Goal: Task Accomplishment & Management: Manage account settings

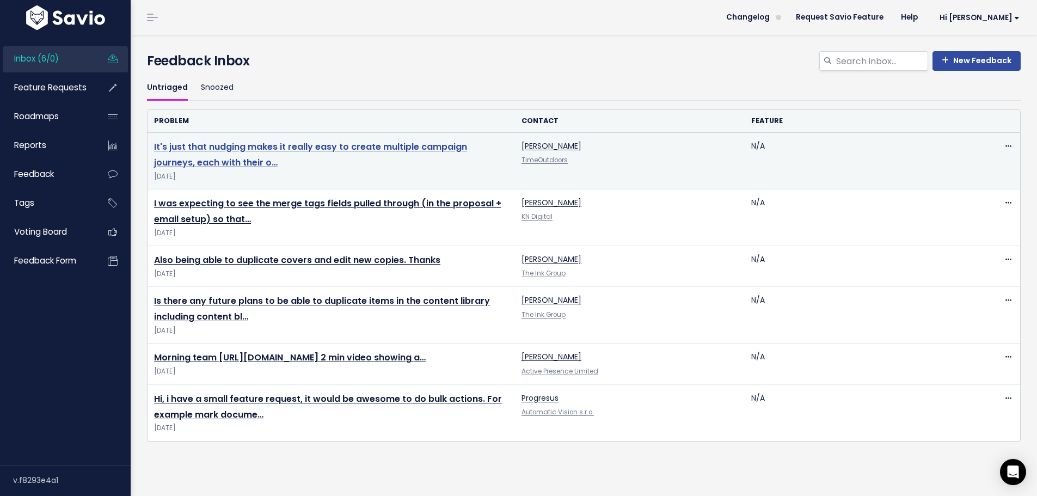
click at [232, 151] on link "It's just that nudging makes it really easy to create multiple campaign journey…" at bounding box center [310, 154] width 313 height 28
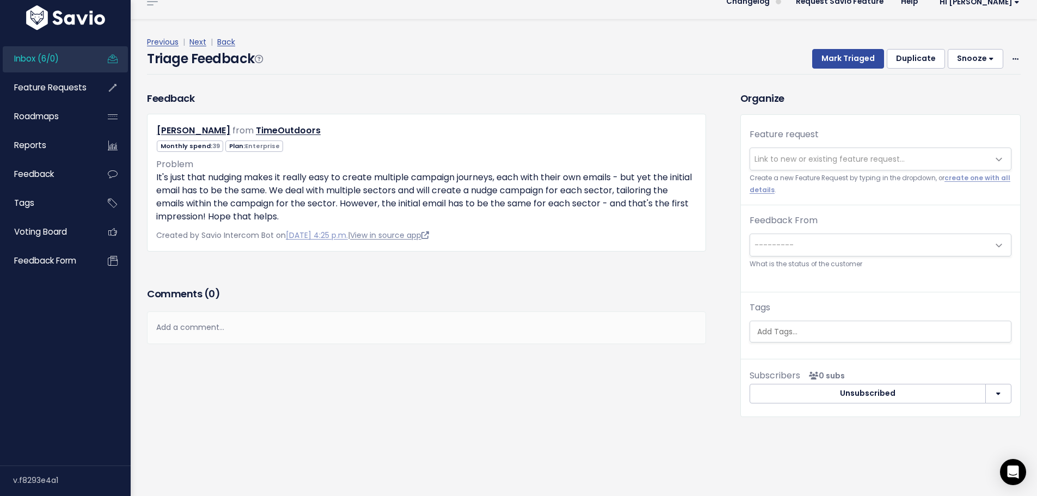
scroll to position [36, 0]
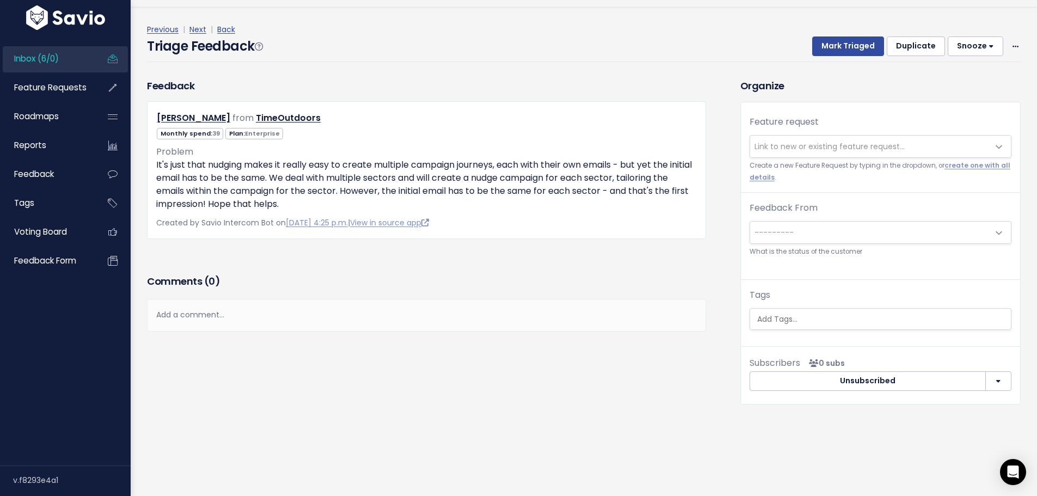
click at [780, 141] on span "Link to new or existing feature request..." at bounding box center [830, 146] width 150 height 11
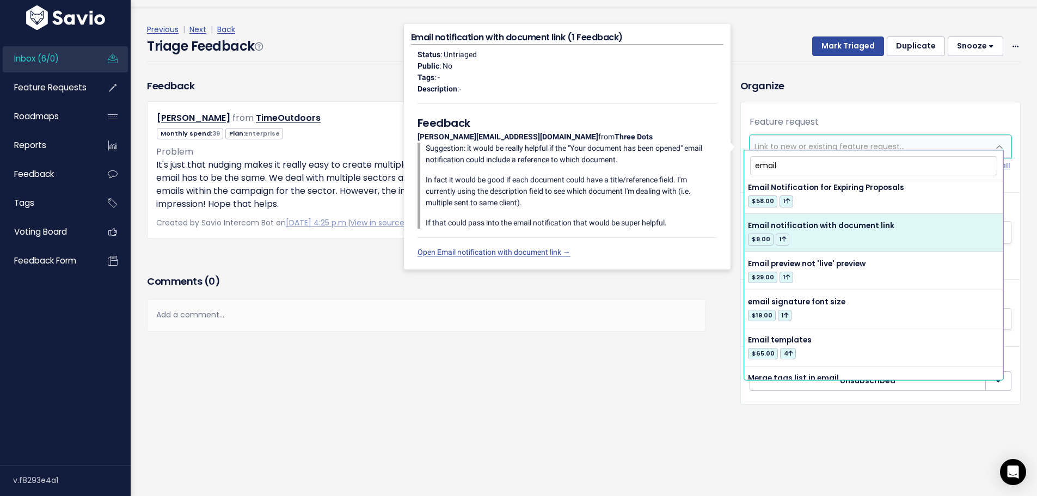
scroll to position [327, 0]
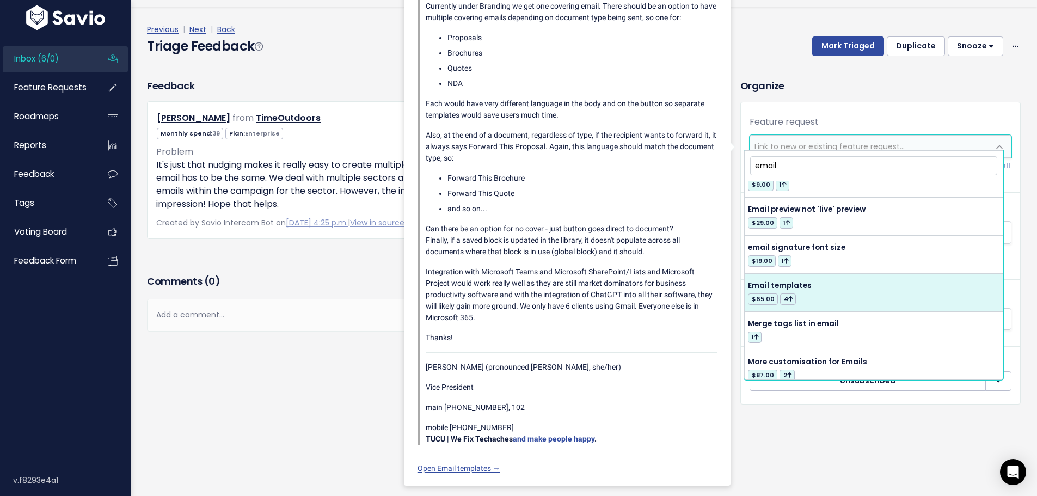
type input "email"
select select "34758"
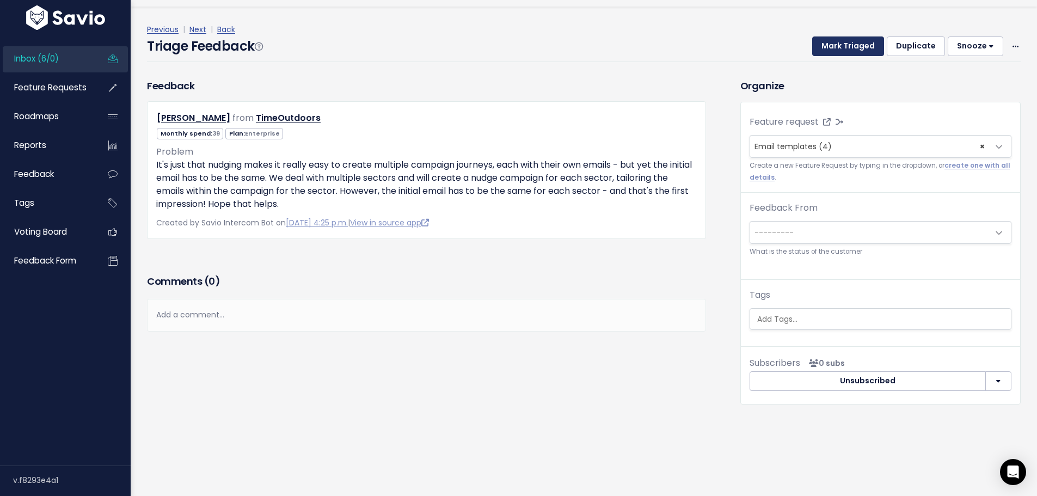
click at [850, 39] on button "Mark Triaged" at bounding box center [848, 46] width 72 height 20
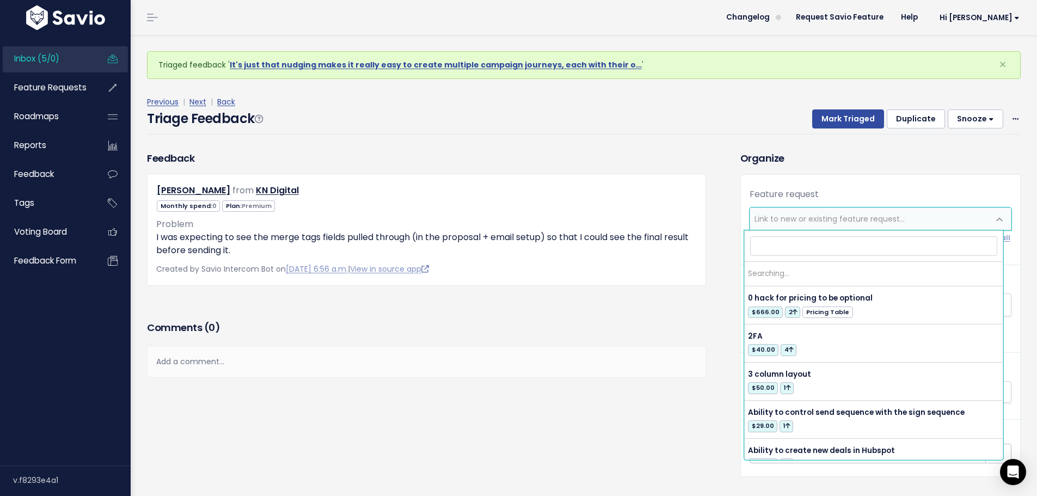
click at [831, 211] on span "Link to new or existing feature request..." at bounding box center [869, 219] width 239 height 22
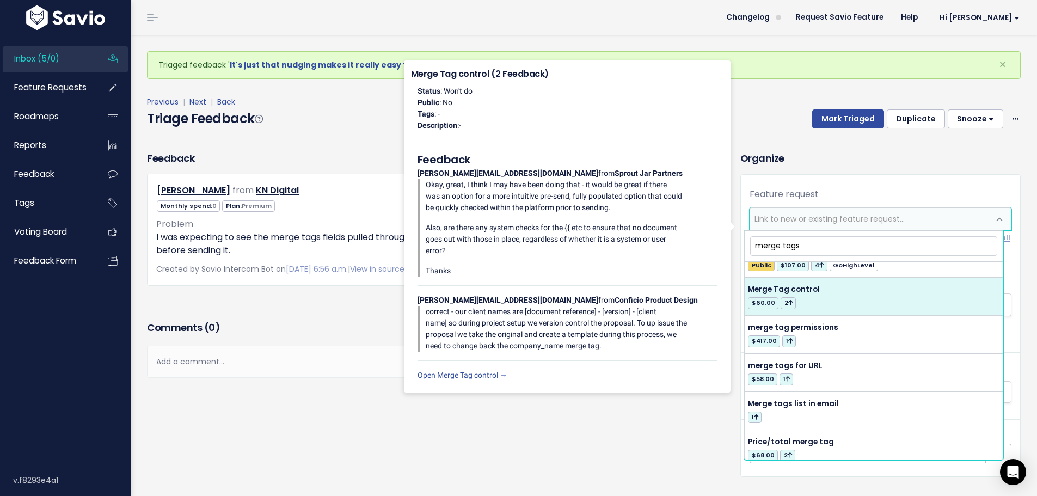
scroll to position [381, 0]
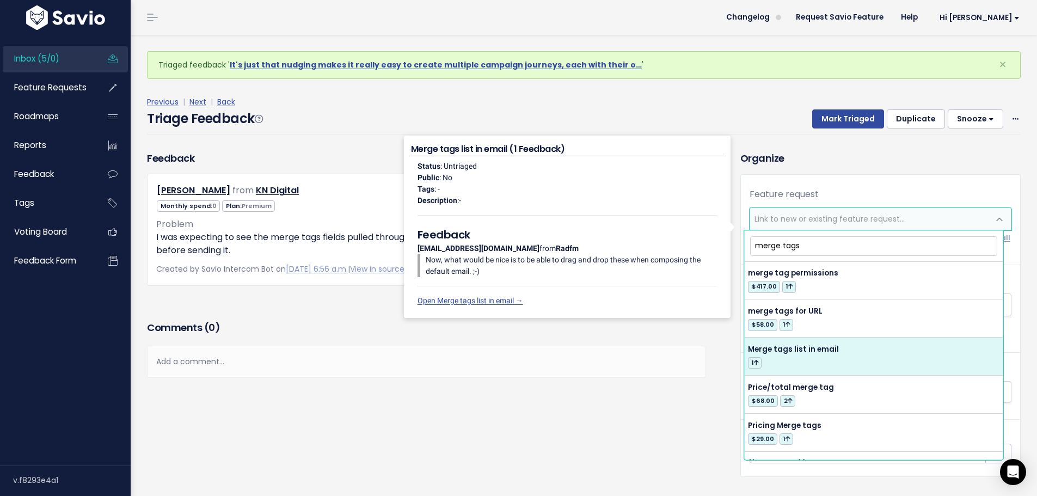
type input "merge tags"
select select "54408"
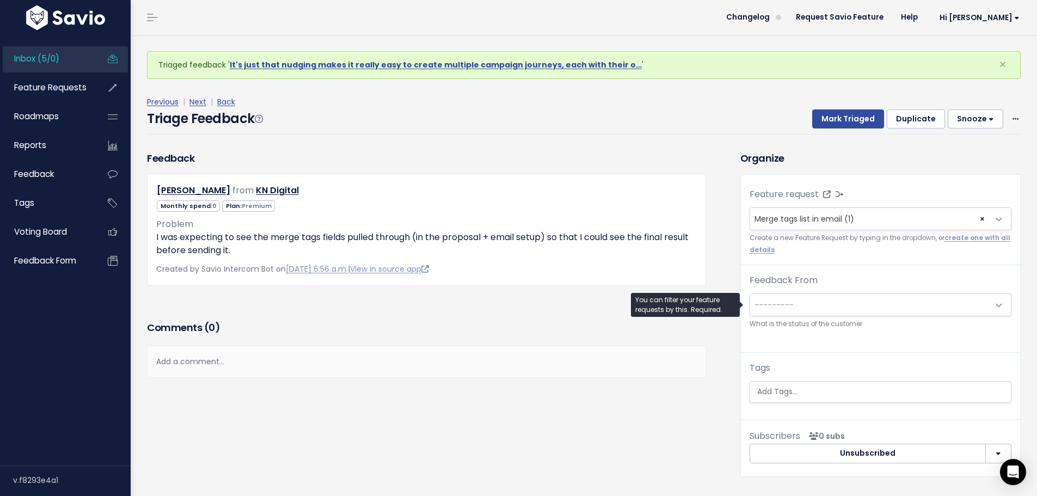
click at [833, 299] on span "---------" at bounding box center [869, 305] width 239 height 22
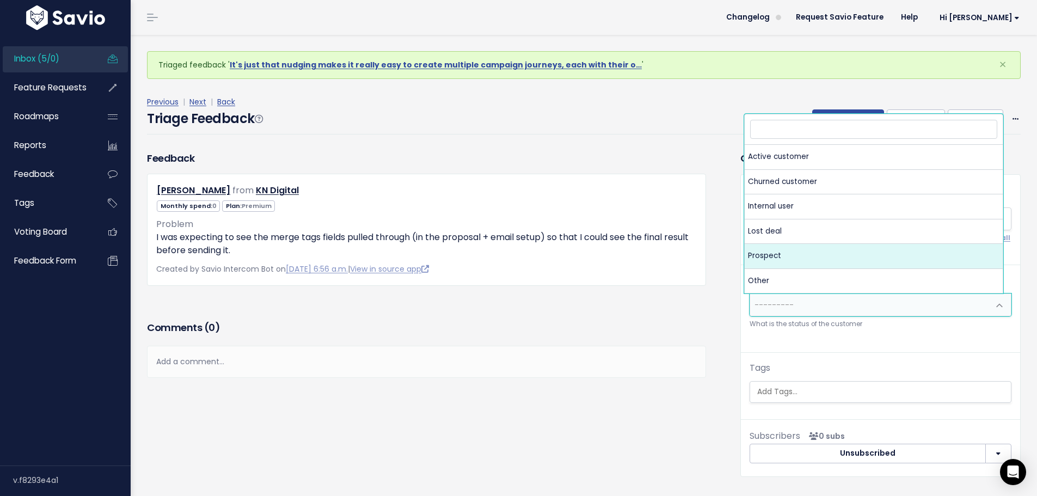
select select "PROSPECT"
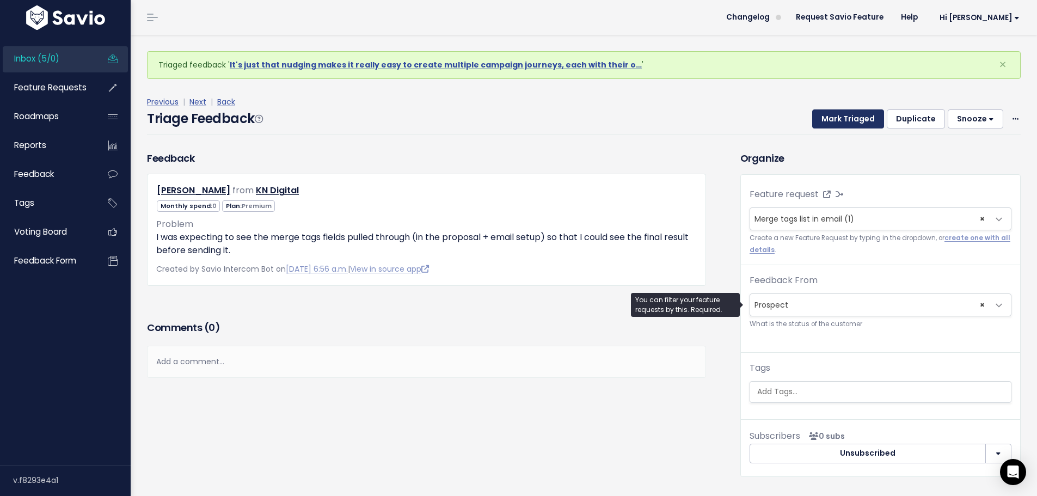
click at [834, 112] on button "Mark Triaged" at bounding box center [848, 119] width 72 height 20
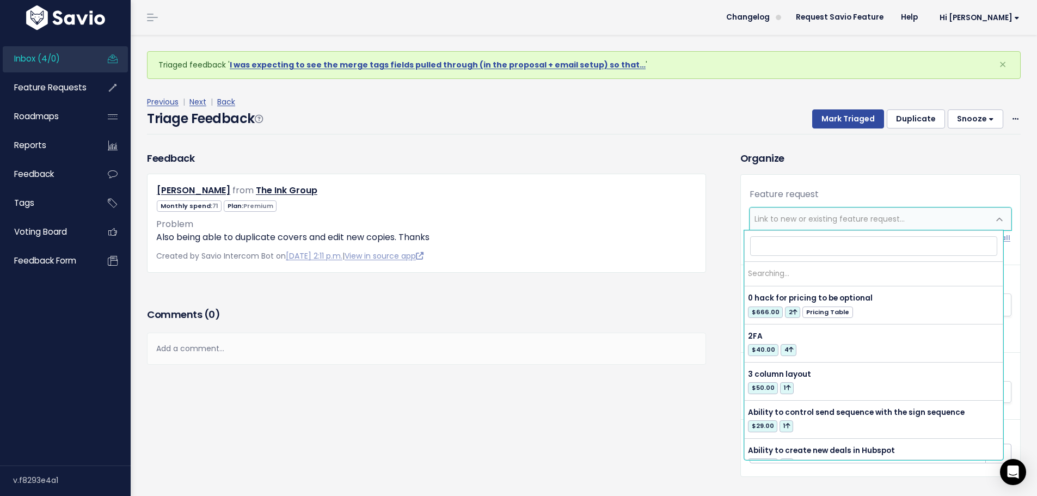
click at [815, 223] on span "Link to new or existing feature request..." at bounding box center [830, 218] width 150 height 11
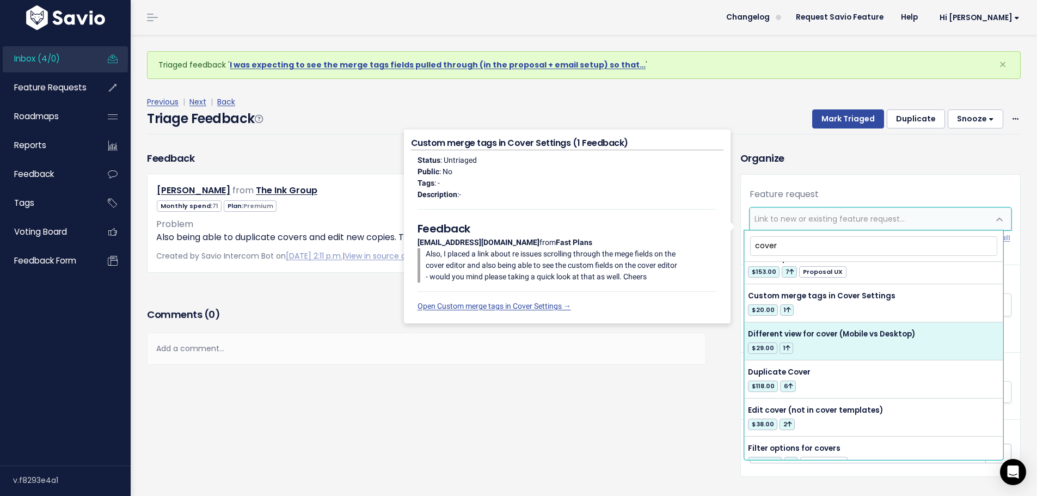
scroll to position [54, 0]
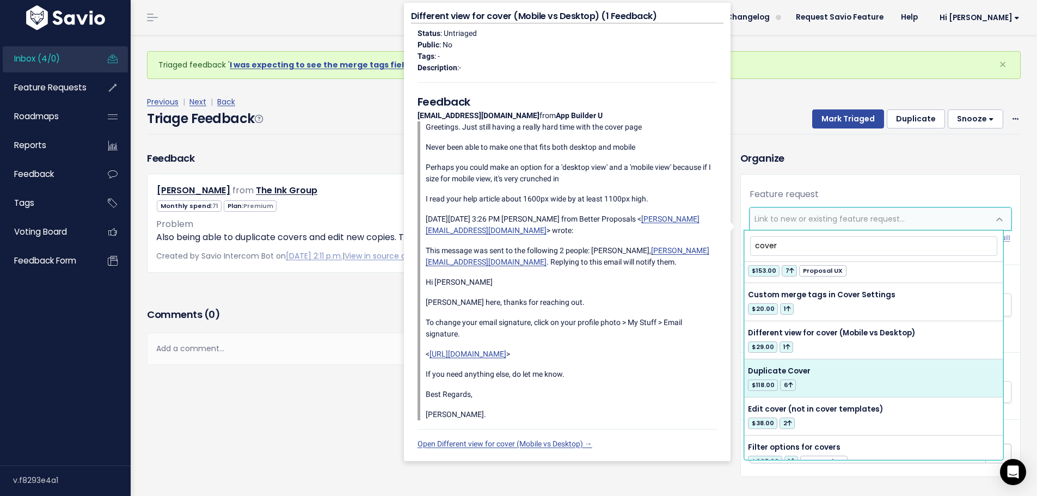
type input "cover"
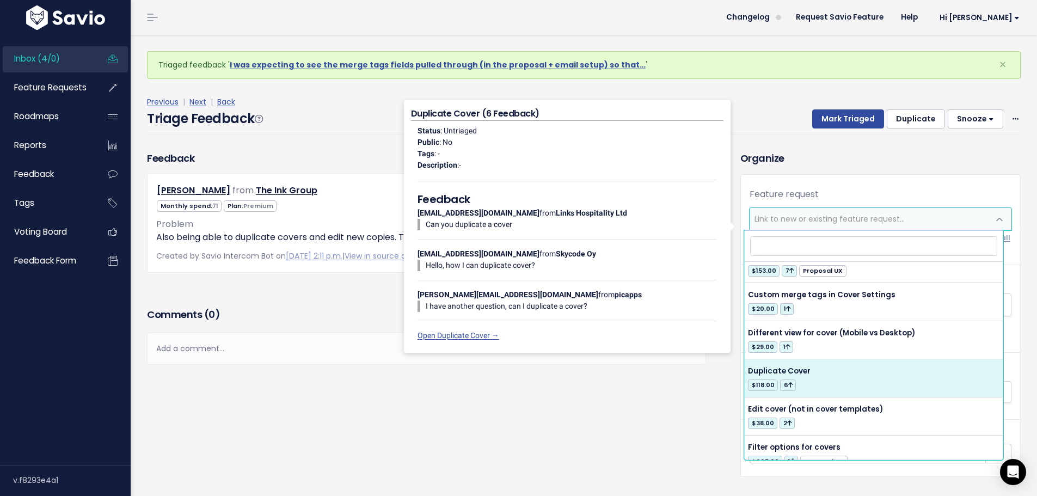
select select "6698"
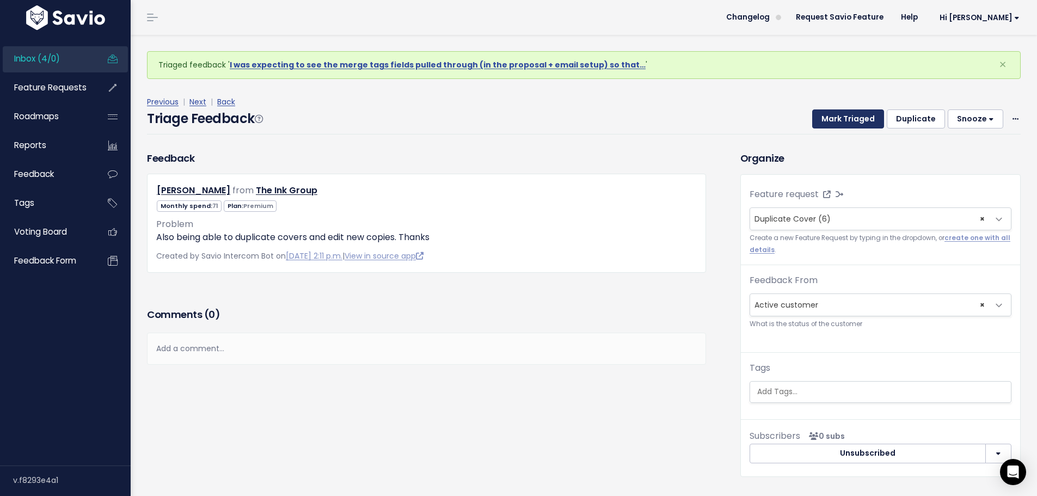
click at [833, 116] on button "Mark Triaged" at bounding box center [848, 119] width 72 height 20
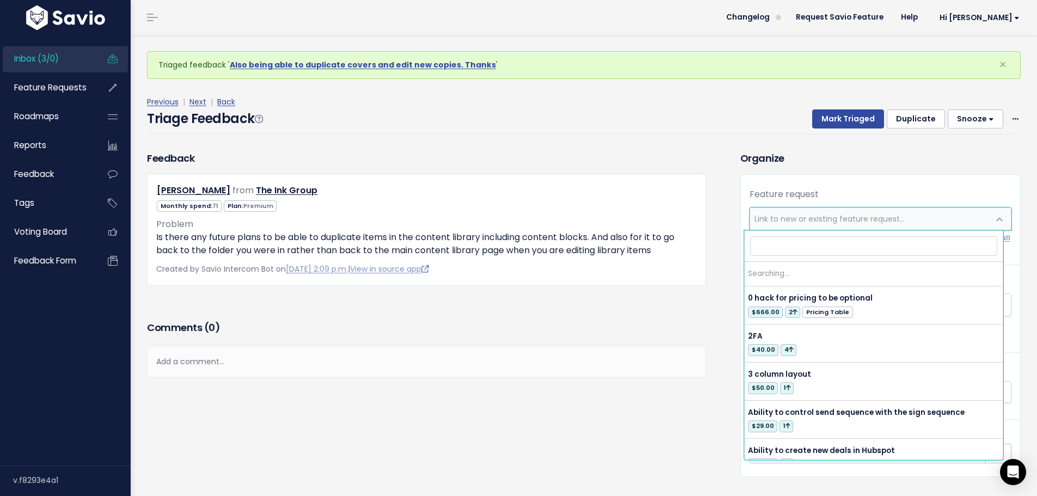
click at [841, 220] on span "Link to new or existing feature request..." at bounding box center [830, 218] width 150 height 11
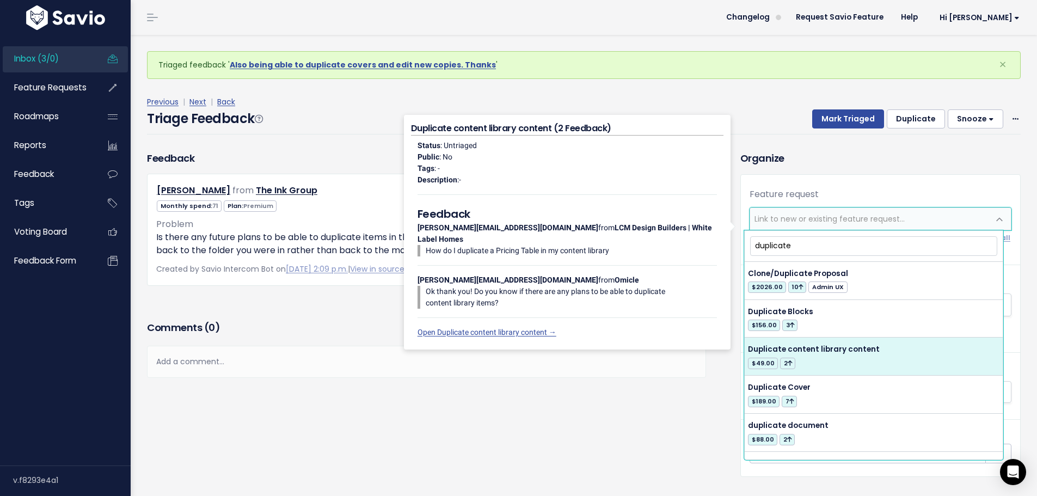
type input "duplicate"
select select "7108"
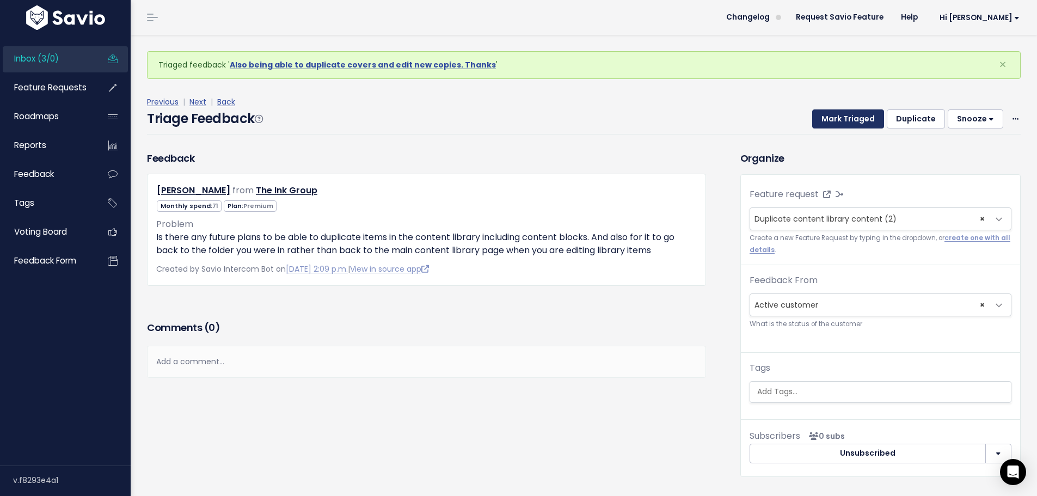
click at [834, 120] on button "Mark Triaged" at bounding box center [848, 119] width 72 height 20
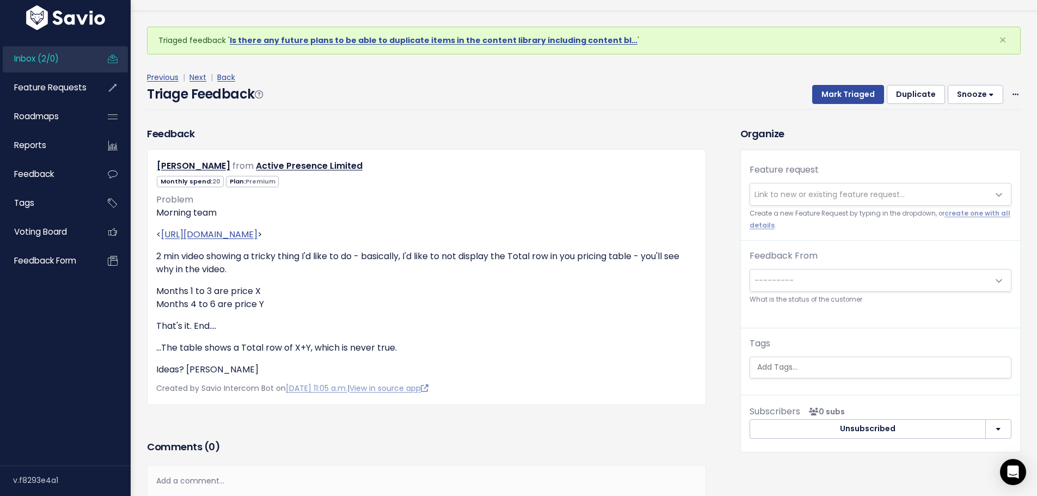
scroll to position [54, 0]
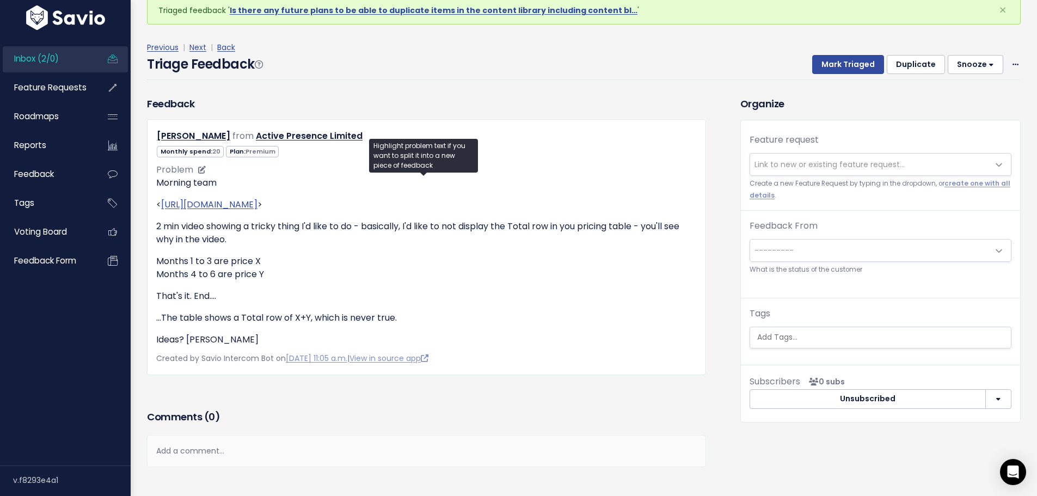
click at [557, 291] on p "That's it. End...." at bounding box center [426, 296] width 541 height 13
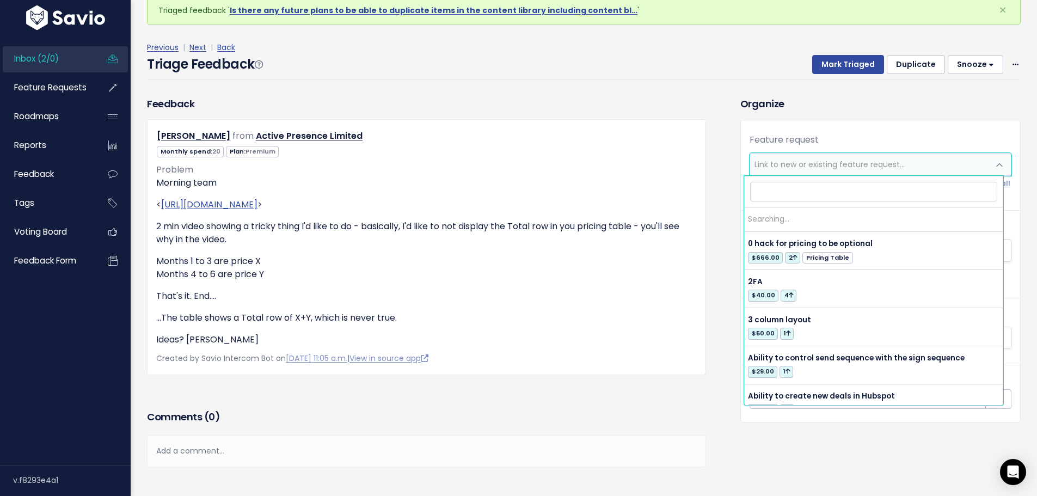
click at [790, 163] on span "Link to new or existing feature request..." at bounding box center [830, 164] width 150 height 11
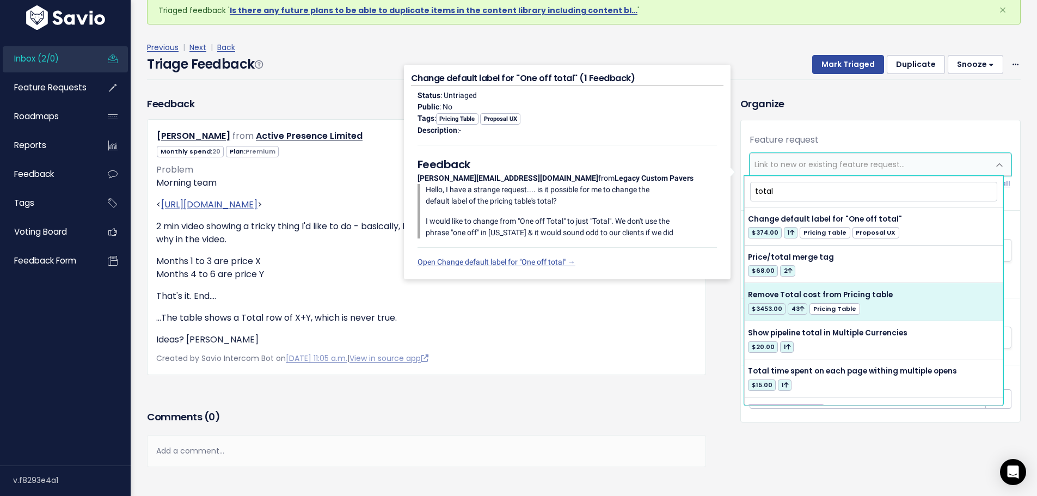
type input "total"
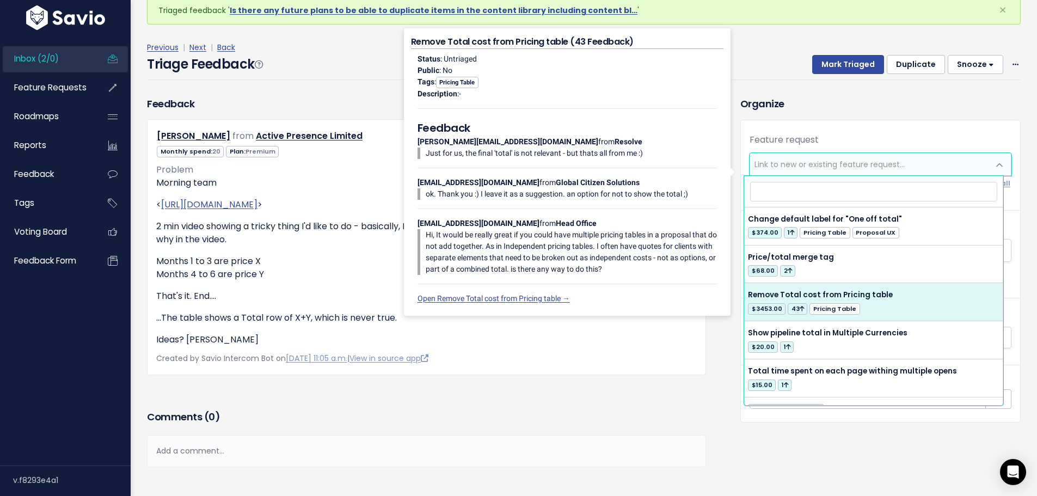
select select "22125"
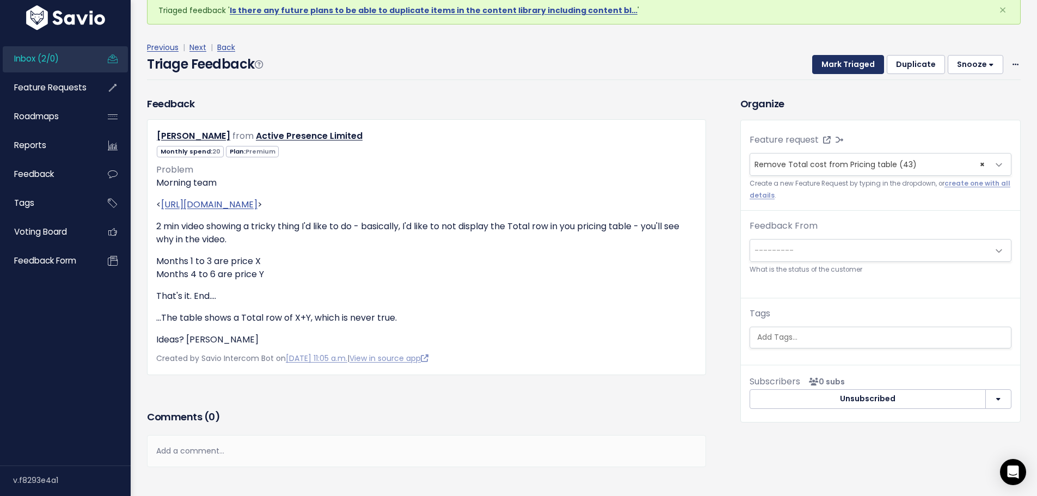
click at [855, 66] on button "Mark Triaged" at bounding box center [848, 65] width 72 height 20
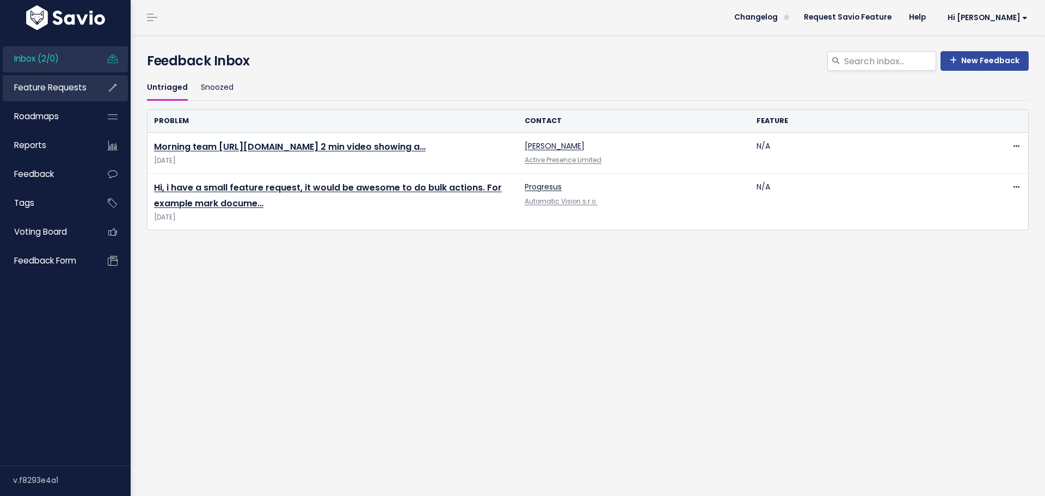
click at [26, 84] on span "Feature Requests" at bounding box center [50, 87] width 72 height 11
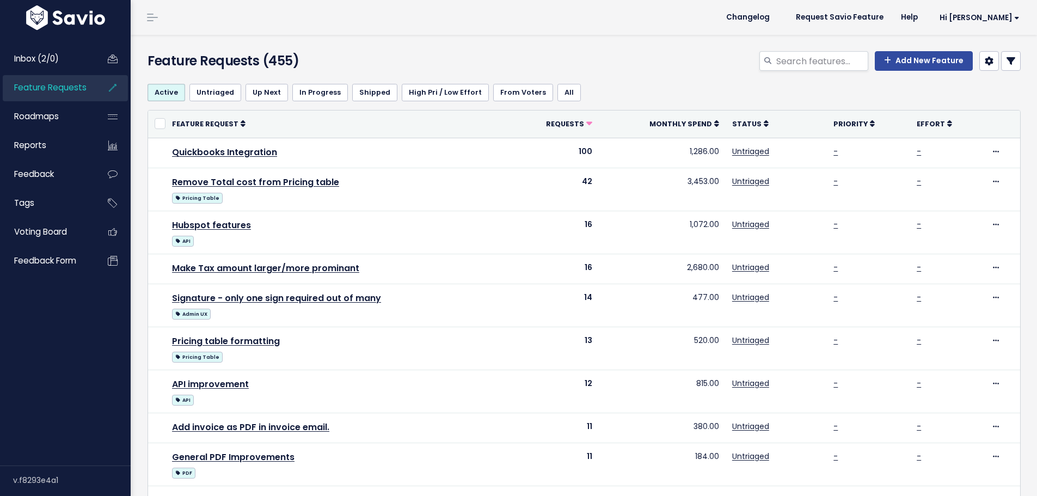
select select
click at [1001, 55] on link at bounding box center [1011, 61] width 20 height 20
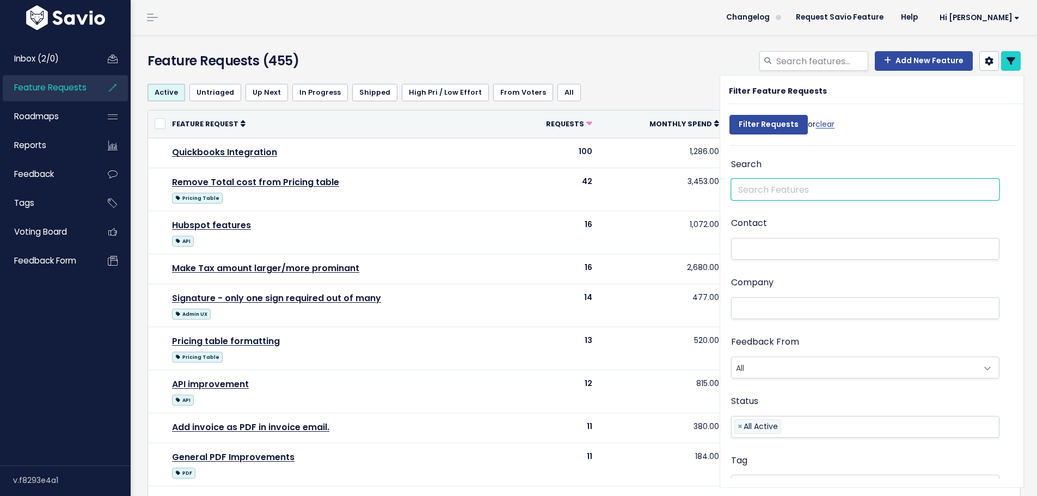
click at [802, 193] on input "text" at bounding box center [865, 190] width 268 height 22
type input "pricing"
click at [729, 115] on input "Filter Requests" at bounding box center [768, 125] width 78 height 20
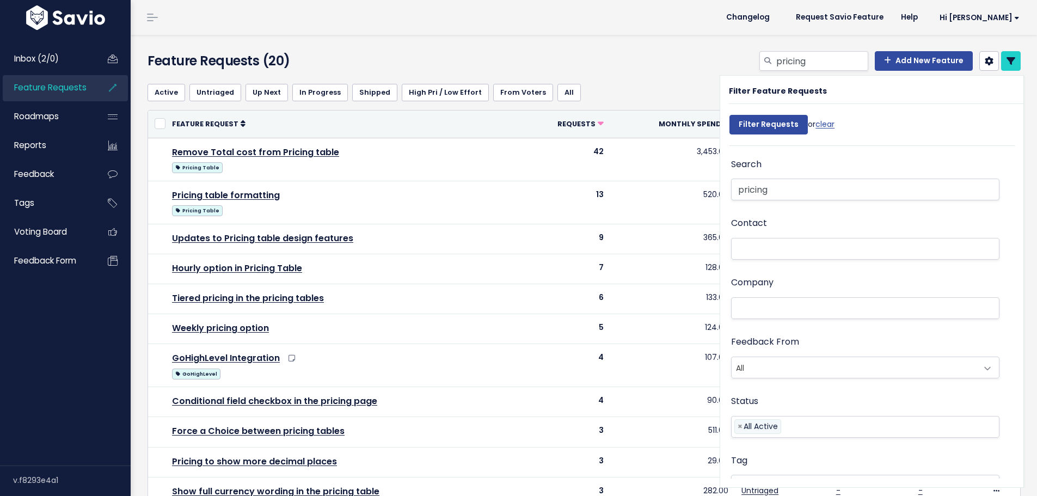
select select
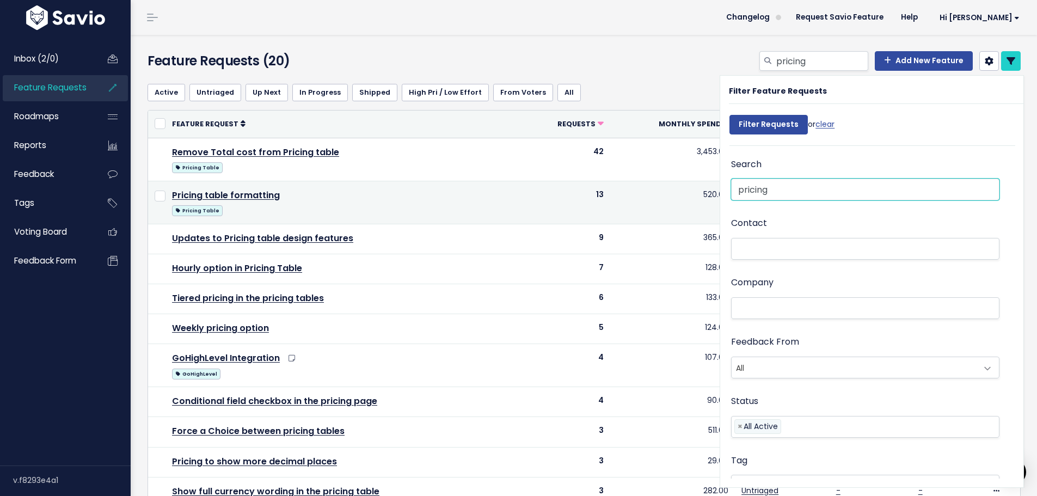
drag, startPoint x: 766, startPoint y: 191, endPoint x: 677, endPoint y: 186, distance: 90.0
click at [677, 186] on div "Active Untriaged Up Next In Progress Shipped High Pri / Low Effort From Voters …" at bounding box center [586, 434] width 895 height 719
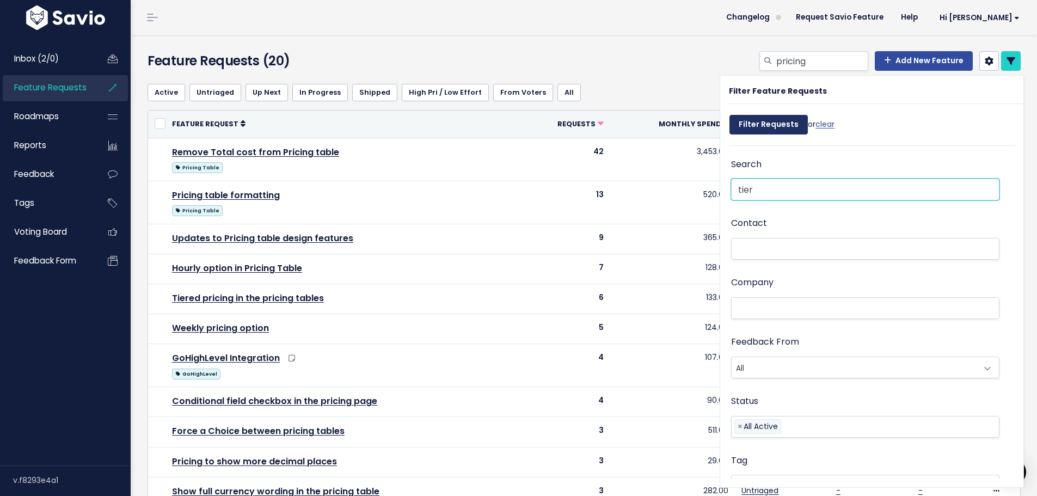
type input "tier"
click at [745, 121] on input "Filter Requests" at bounding box center [768, 125] width 78 height 20
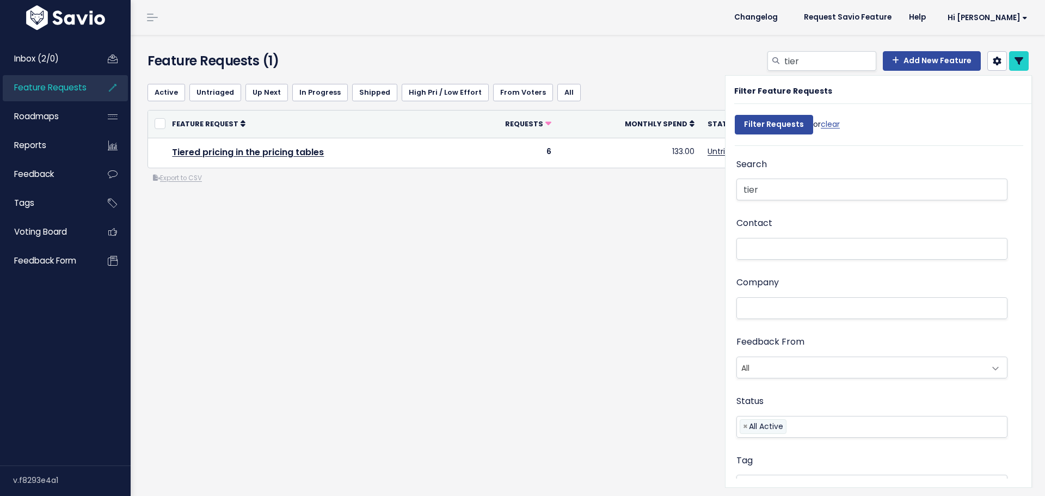
select select
drag, startPoint x: 780, startPoint y: 185, endPoint x: 684, endPoint y: 189, distance: 95.9
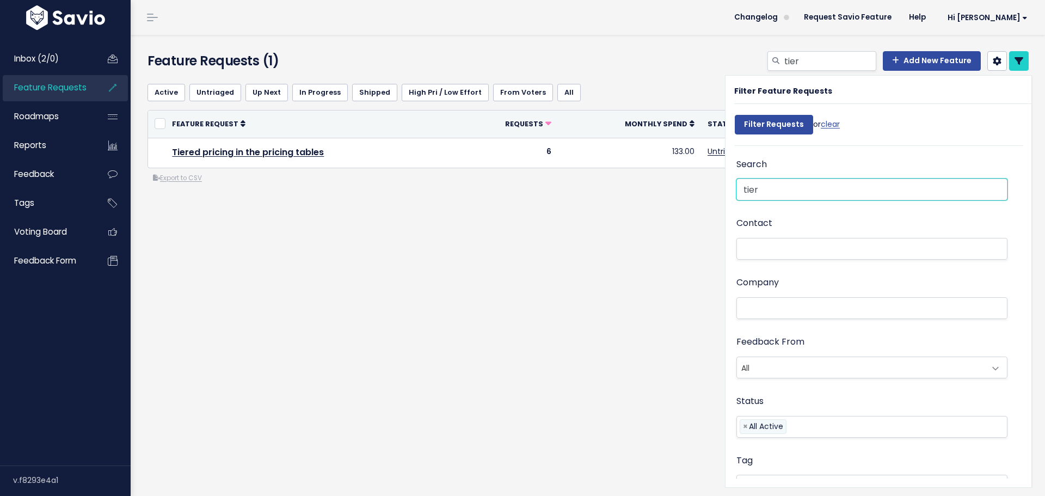
click at [684, 189] on div "Active Untriaged Up Next In Progress Shipped High Pri / Low Effort From [GEOGRA…" at bounding box center [590, 173] width 903 height 196
type input "package"
click at [735, 115] on input "Filter Requests" at bounding box center [774, 125] width 78 height 20
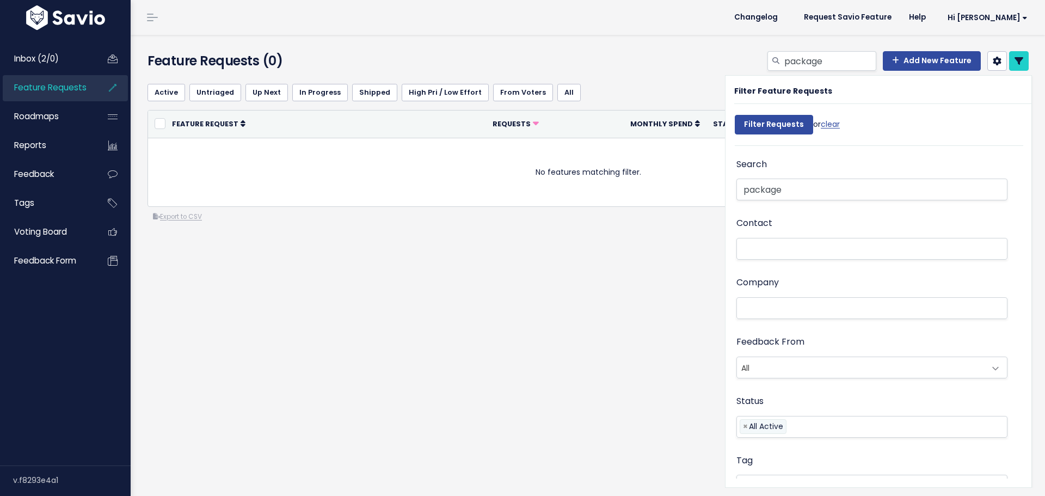
select select
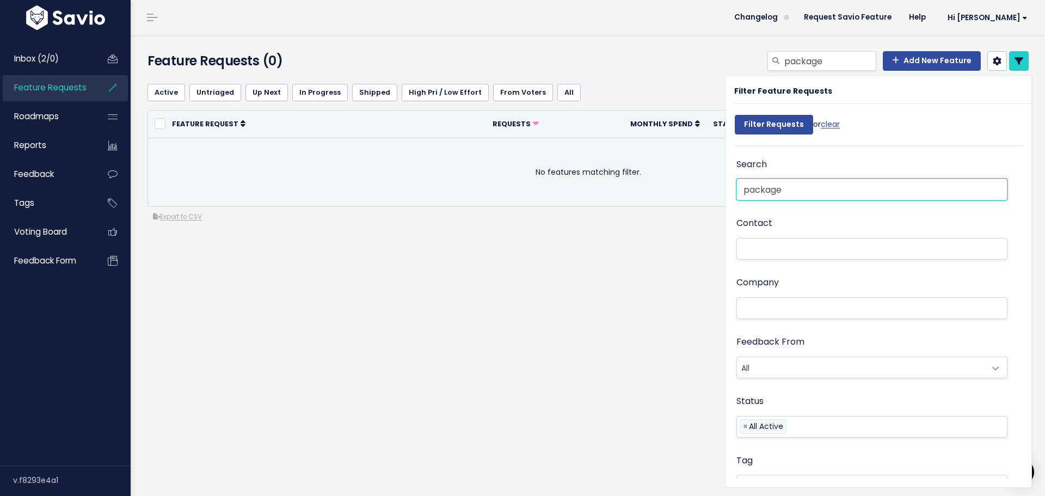
drag, startPoint x: 792, startPoint y: 189, endPoint x: 678, endPoint y: 195, distance: 114.5
click at [678, 195] on div "Active Untriaged Up Next In Progress Shipped High Pri / Low Effort From Voters …" at bounding box center [590, 192] width 903 height 235
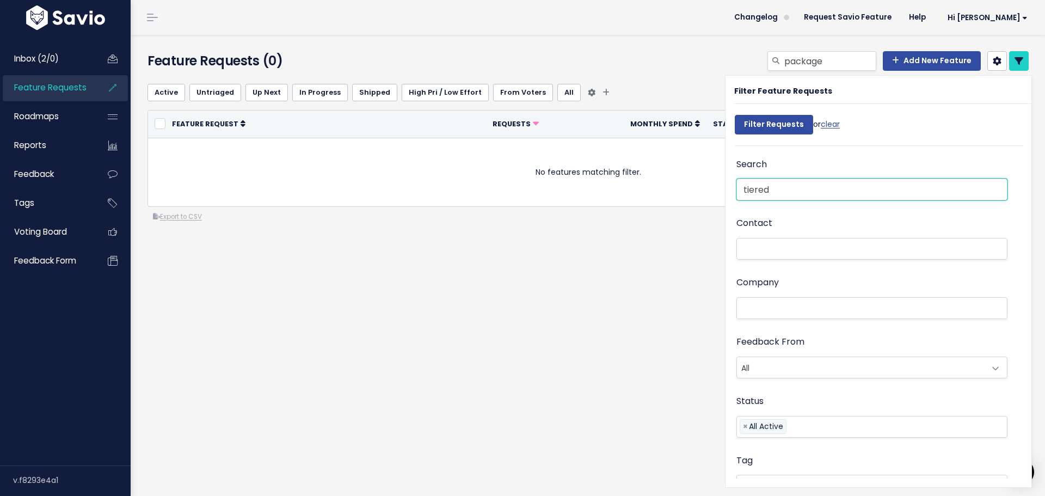
type input "tiered"
click at [735, 115] on input "Filter Requests" at bounding box center [774, 125] width 78 height 20
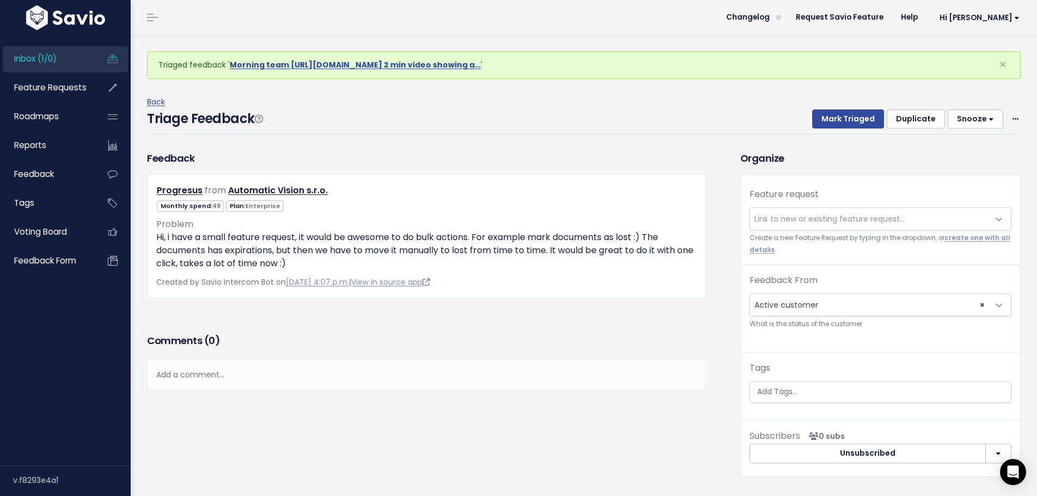
click at [780, 220] on span "Link to new or existing feature request..." at bounding box center [830, 218] width 150 height 11
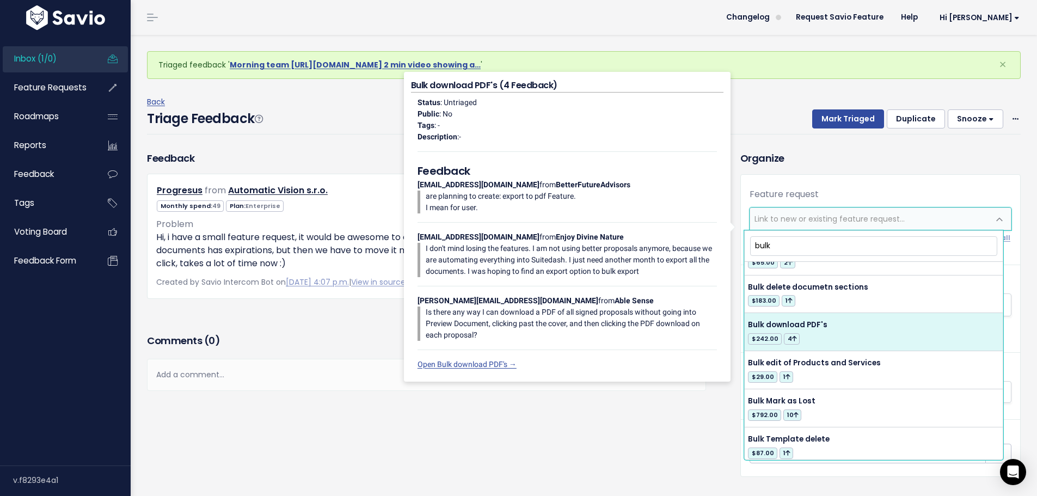
scroll to position [54, 0]
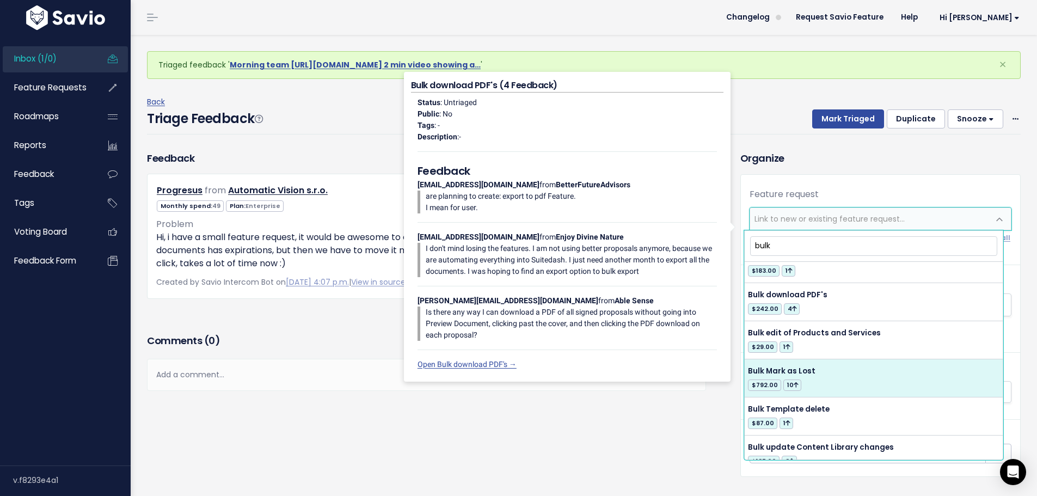
type input "bulk"
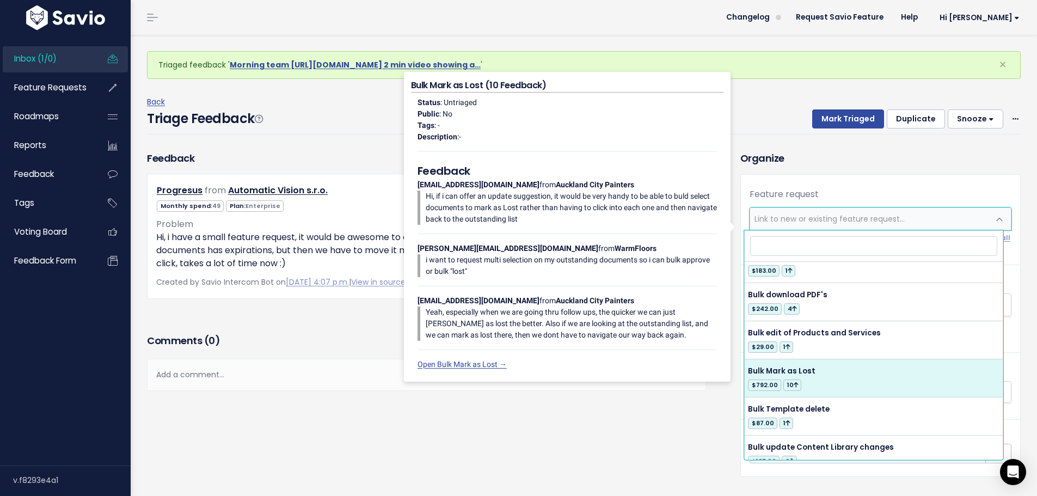
select select "42544"
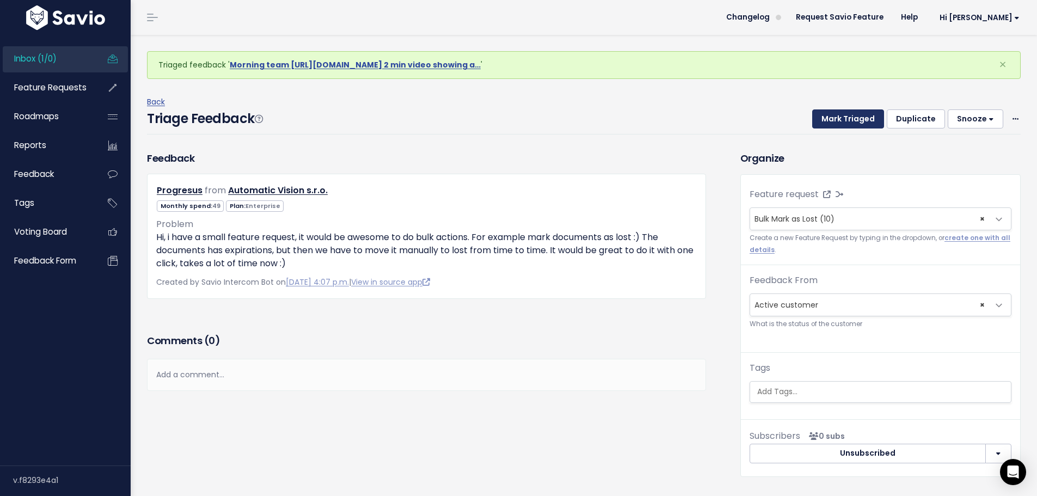
click at [843, 122] on button "Mark Triaged" at bounding box center [848, 119] width 72 height 20
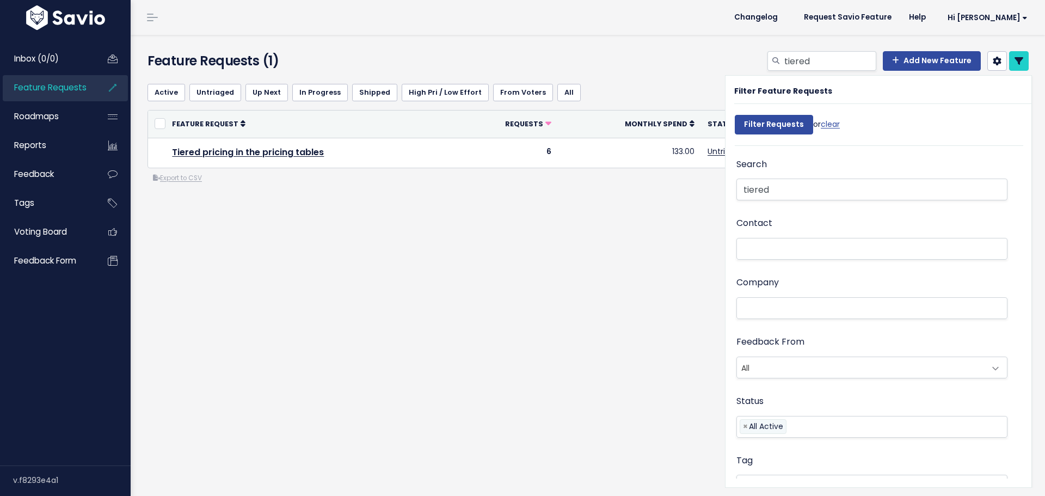
select select
drag, startPoint x: 780, startPoint y: 186, endPoint x: 733, endPoint y: 191, distance: 47.6
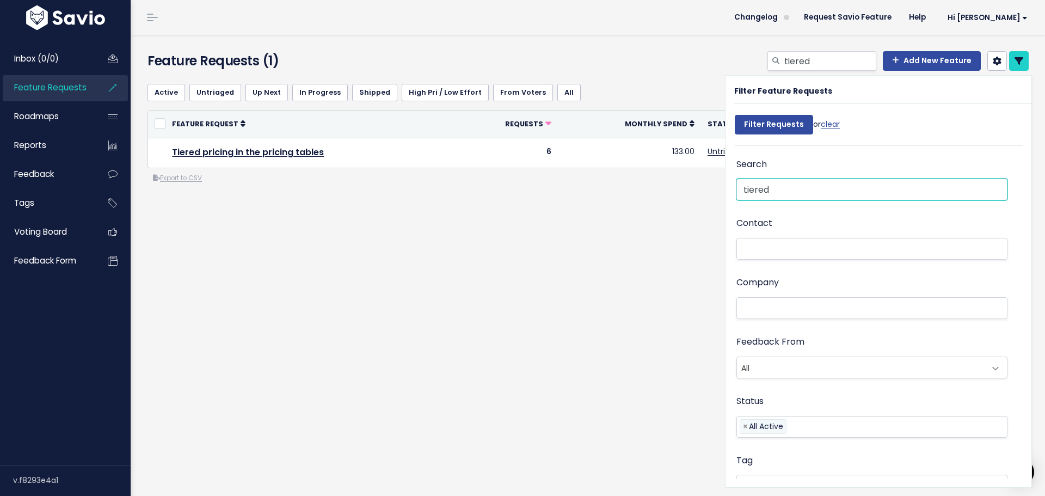
click at [737, 191] on input "tiered" at bounding box center [872, 190] width 271 height 22
type input "remove"
click at [735, 115] on input "Filter Requests" at bounding box center [774, 125] width 78 height 20
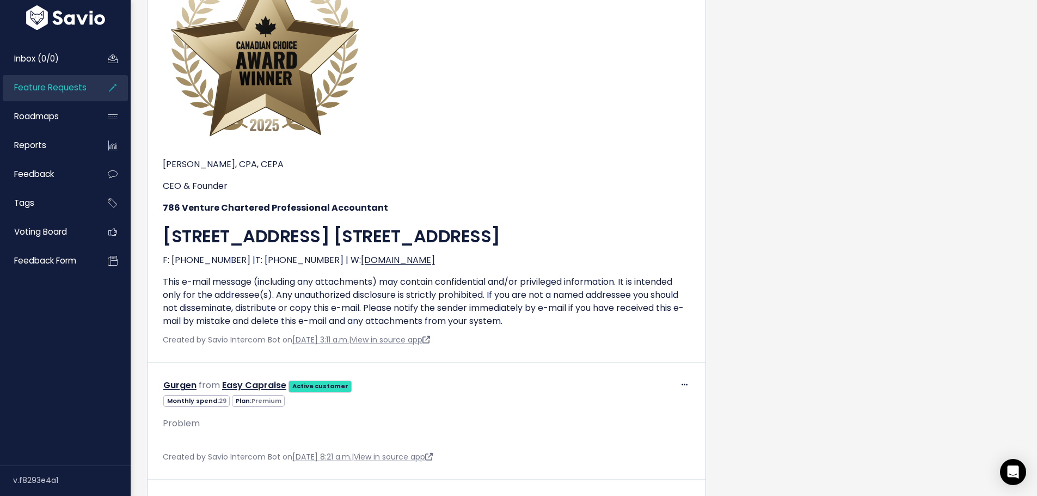
scroll to position [708, 0]
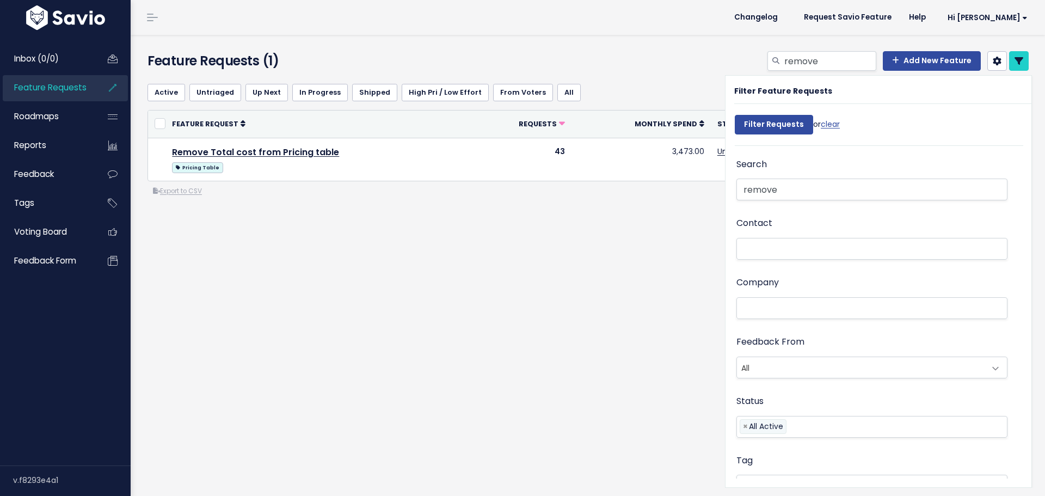
select select
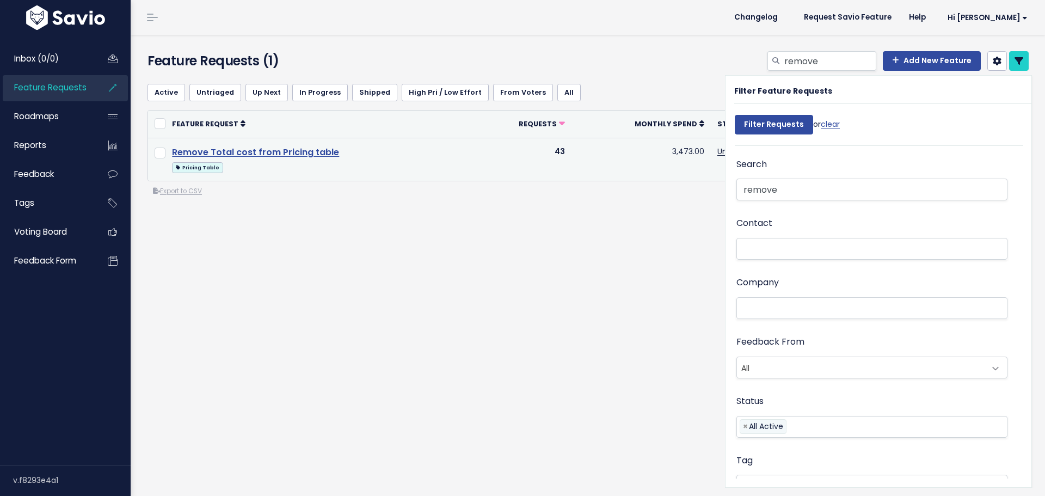
select select
click at [295, 153] on link "Remove Total cost from Pricing table" at bounding box center [255, 152] width 167 height 13
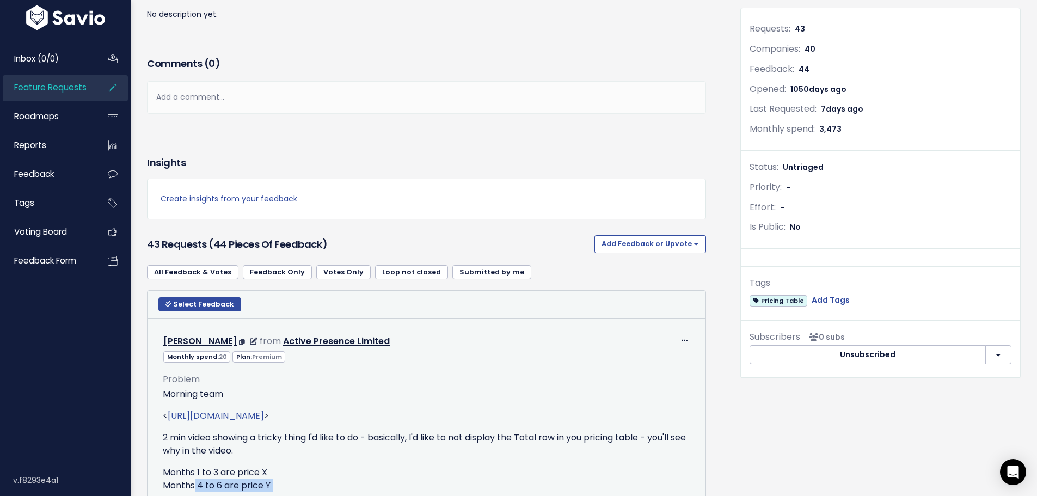
scroll to position [133, 0]
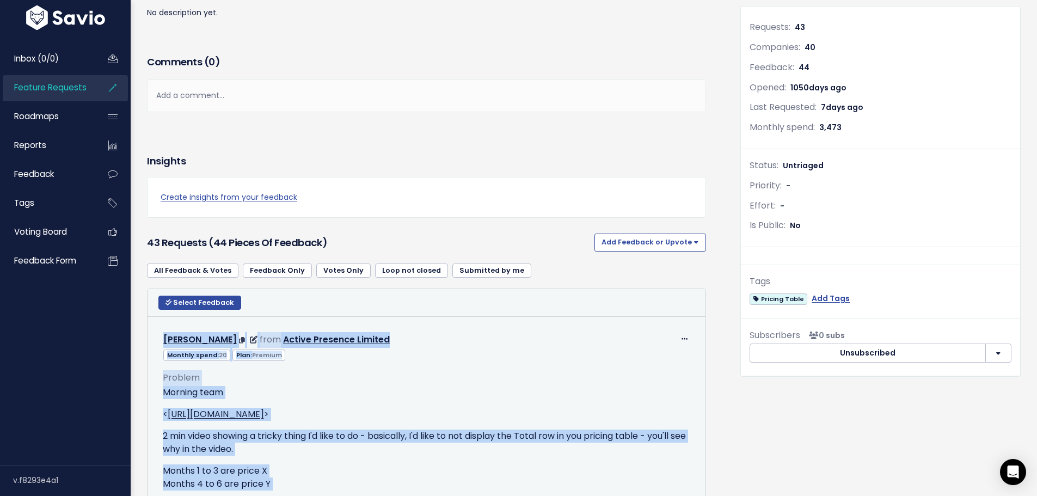
drag, startPoint x: 305, startPoint y: 394, endPoint x: 158, endPoint y: 341, distance: 156.5
copy tbody "[PERSON_NAME] from Active Presence Limited Monthly spend: 20 Plan: Premium Prob…"
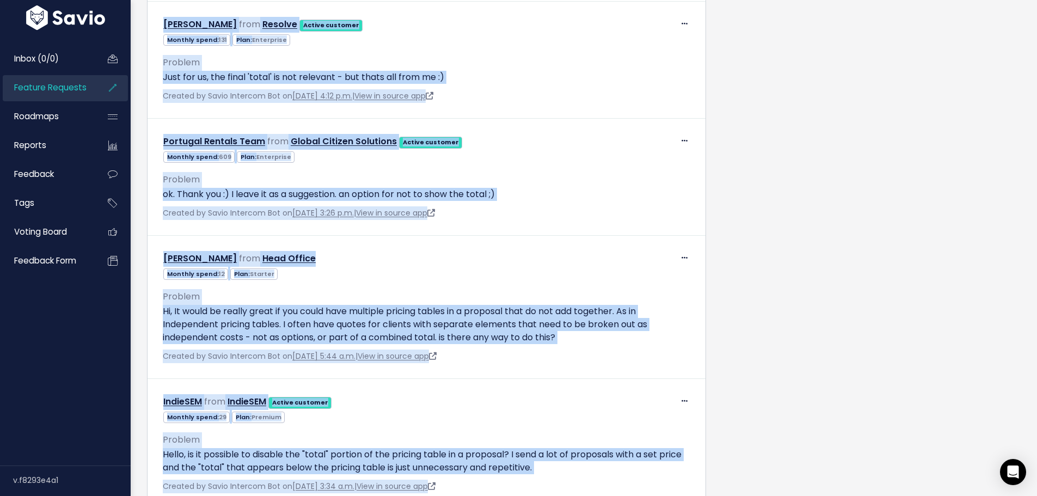
scroll to position [0, 0]
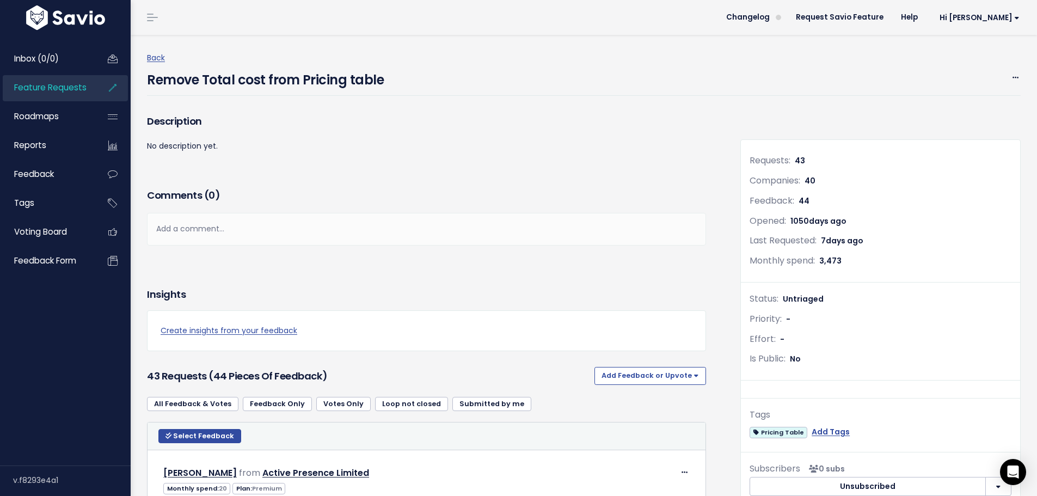
click at [683, 81] on div "Remove Total cost from Pricing table Edit Merge [GEOGRAPHIC_DATA]" at bounding box center [584, 80] width 874 height 31
click at [1013, 79] on icon at bounding box center [1016, 78] width 6 height 7
click at [587, 260] on div "Comments ( 0 ) Add a comment... | | | | Add a comment... xxxxxxxxxx These are n…" at bounding box center [426, 232] width 575 height 92
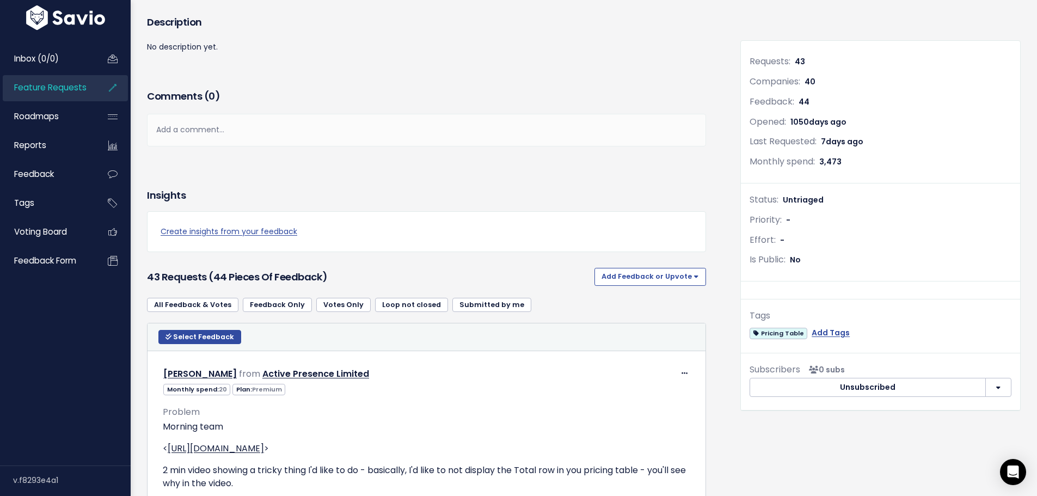
scroll to position [109, 0]
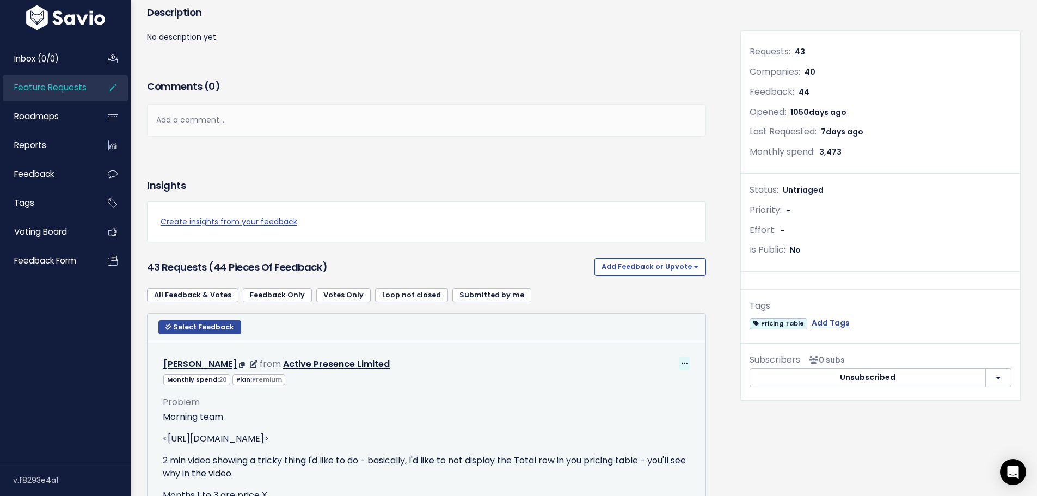
click at [684, 361] on span at bounding box center [684, 364] width 10 height 14
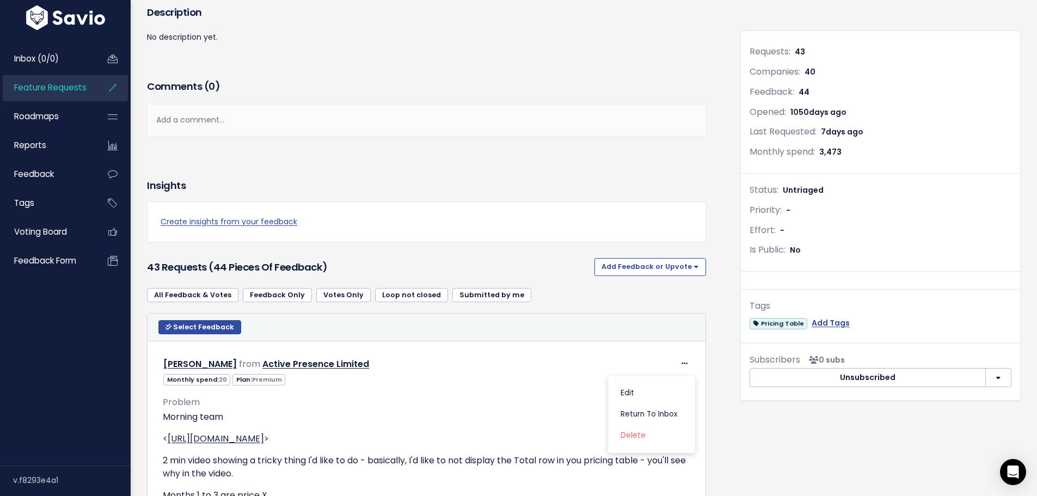
click at [321, 157] on div "Comments ( 0 ) Add a comment... | | | | Add a comment... xxxxxxxxxx These are n…" at bounding box center [426, 123] width 575 height 92
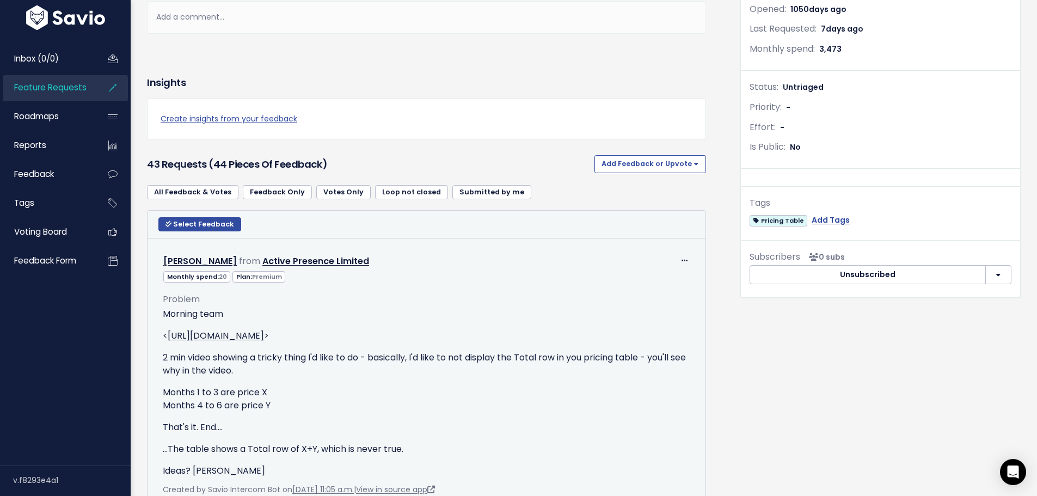
scroll to position [218, 0]
